Goal: Entertainment & Leisure: Consume media (video, audio)

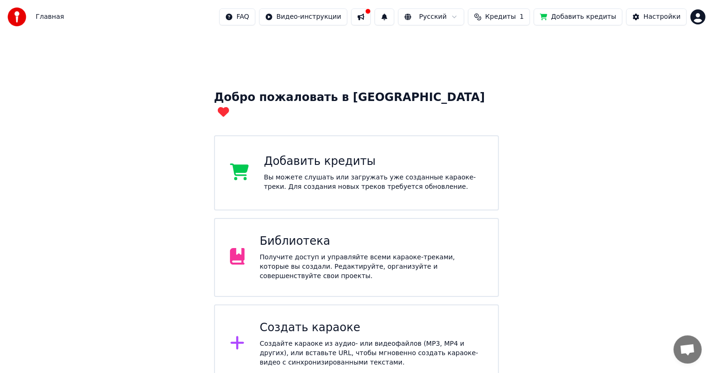
click at [304, 234] on div "Библиотека" at bounding box center [372, 241] width 224 height 15
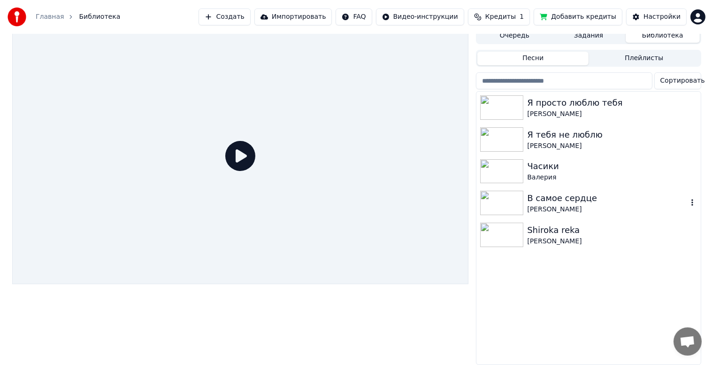
scroll to position [12, 0]
click at [526, 301] on div "Я просто люблю тебя [PERSON_NAME] Я тебя не люблю [PERSON_NAME] [PERSON_NAME] В…" at bounding box center [589, 228] width 224 height 273
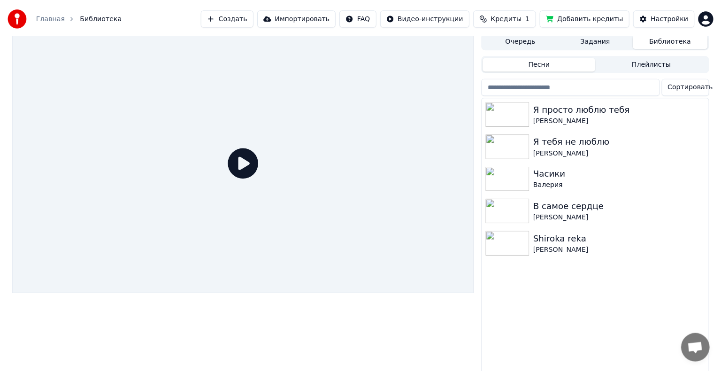
scroll to position [0, 0]
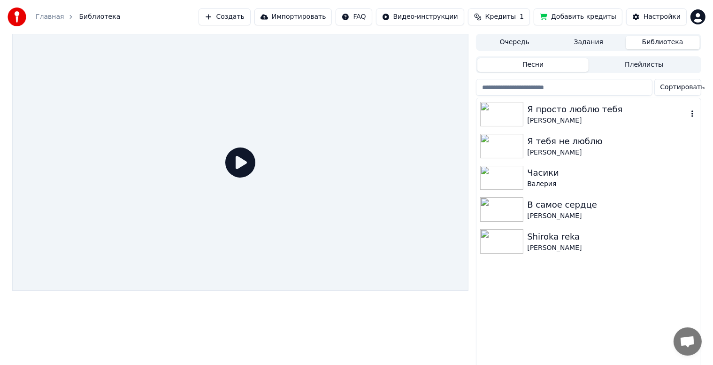
click at [503, 116] on img at bounding box center [501, 114] width 43 height 24
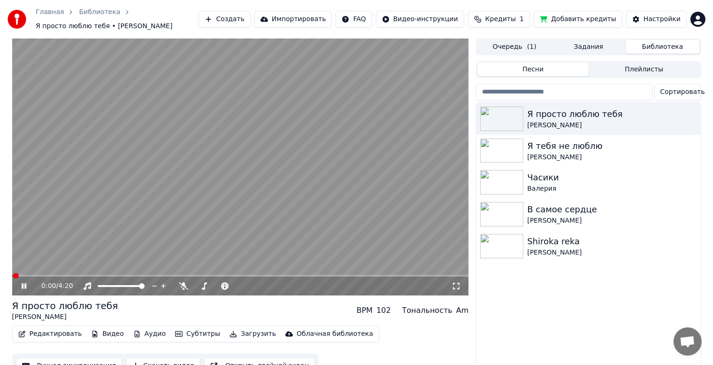
click at [59, 276] on span at bounding box center [240, 276] width 457 height 2
click at [80, 273] on video at bounding box center [240, 167] width 457 height 257
click at [82, 274] on video at bounding box center [240, 167] width 457 height 257
click at [96, 276] on span at bounding box center [240, 276] width 457 height 2
click at [102, 274] on video at bounding box center [240, 167] width 457 height 257
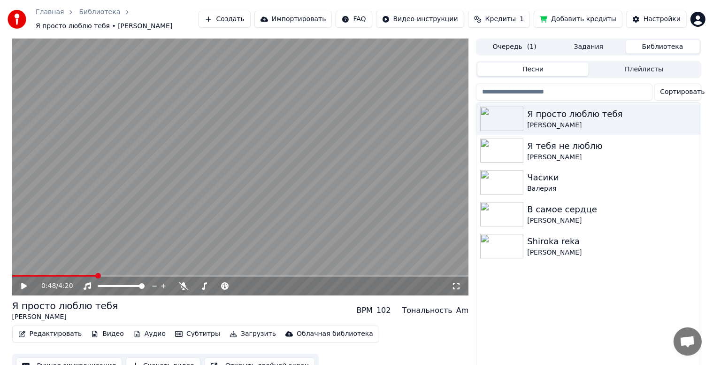
click at [697, 15] on html "Главная Библиотека Я просто люблю тебя • Дима [PERSON_NAME] Импортировать FAQ В…" at bounding box center [356, 182] width 713 height 365
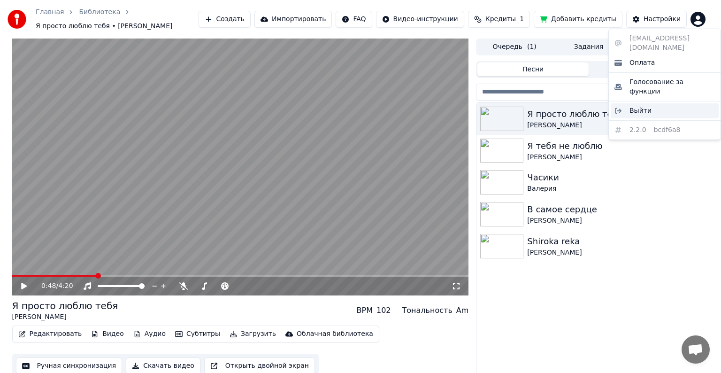
click at [638, 106] on span "Выйти" at bounding box center [641, 110] width 22 height 9
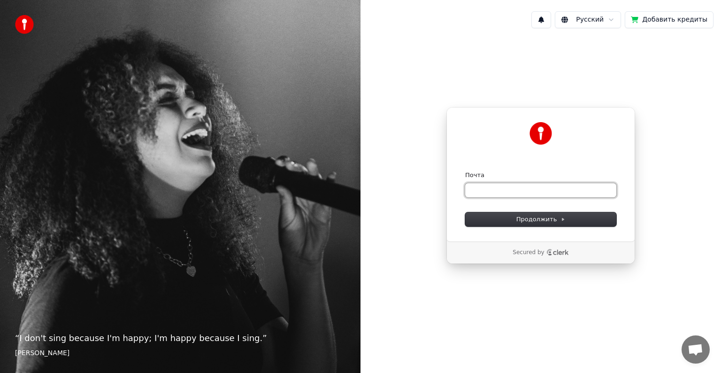
click at [508, 193] on input "Почта" at bounding box center [540, 190] width 151 height 14
click at [496, 186] on input "Почта" at bounding box center [540, 190] width 151 height 14
type input "*********"
